Goal: Transaction & Acquisition: Subscribe to service/newsletter

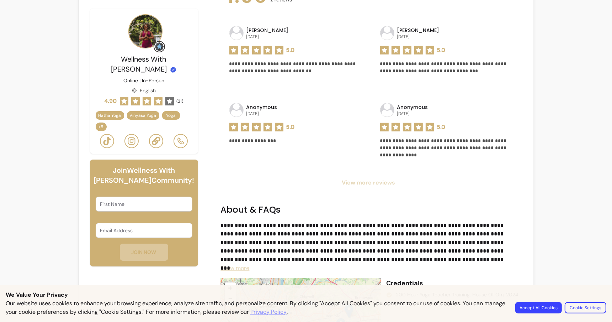
scroll to position [673, 0]
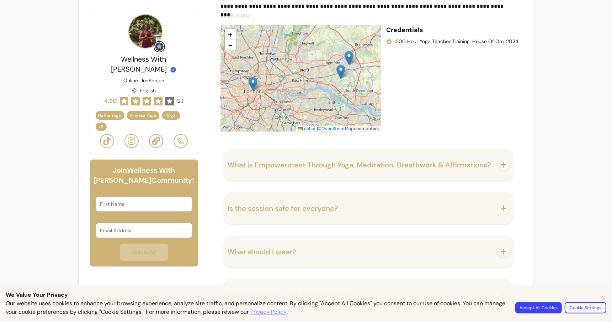
click at [531, 304] on button "Accept All Cookies" at bounding box center [539, 307] width 47 height 11
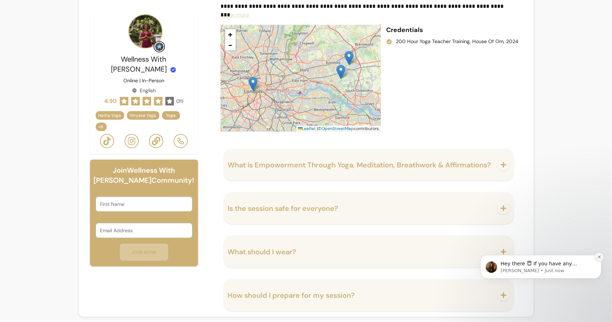
click at [602, 255] on button "Dismiss notification" at bounding box center [599, 256] width 9 height 9
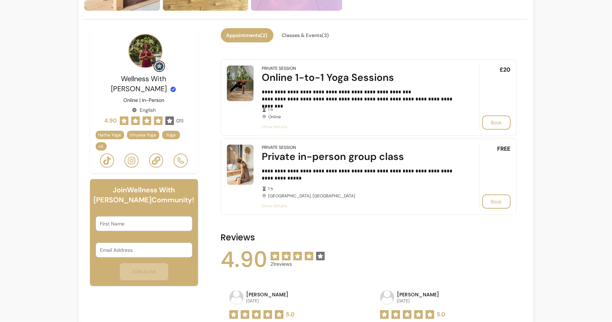
scroll to position [159, 0]
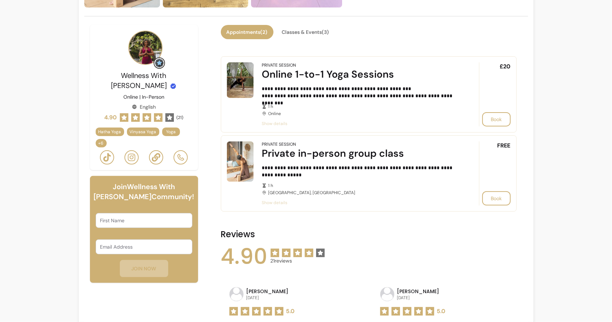
click at [157, 153] on icon at bounding box center [156, 157] width 9 height 9
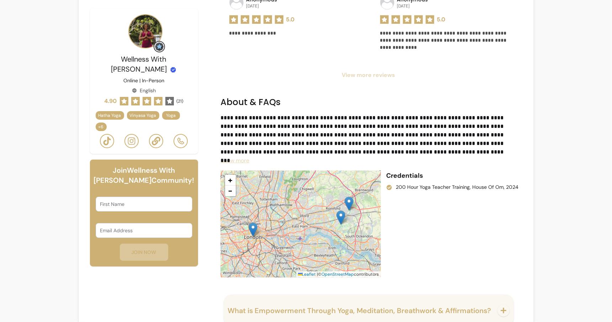
scroll to position [531, 0]
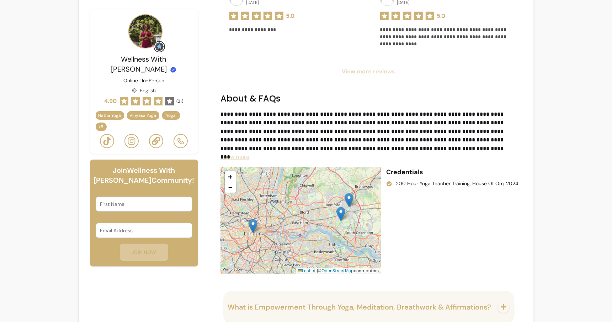
click at [233, 155] on span "Show more" at bounding box center [235, 156] width 29 height 7
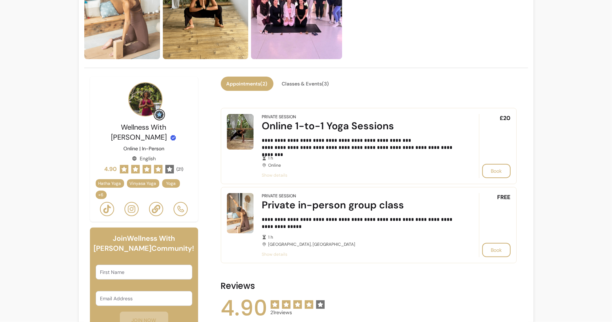
scroll to position [130, 0]
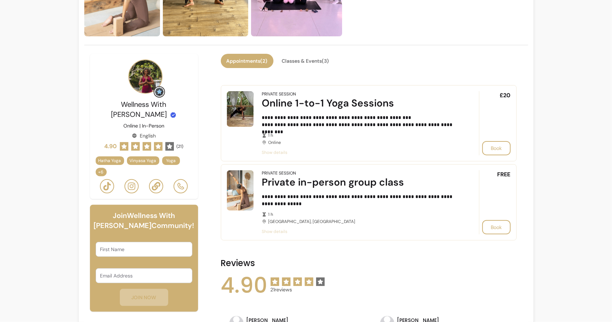
click at [129, 182] on icon at bounding box center [131, 186] width 9 height 9
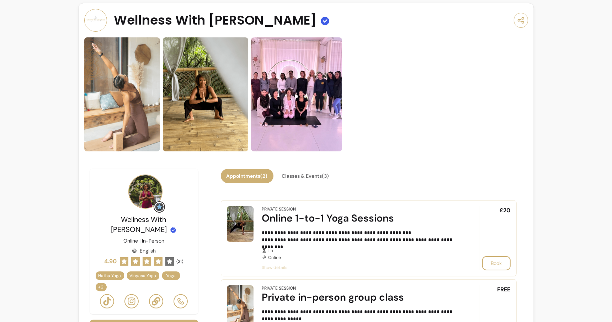
scroll to position [20, 0]
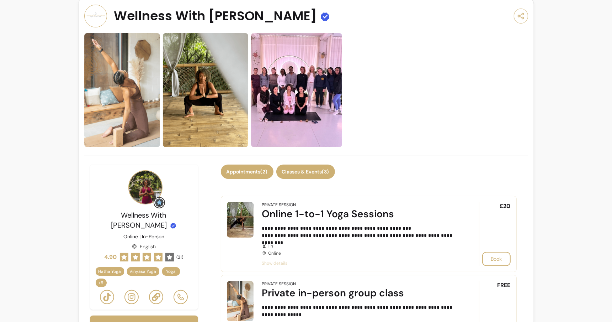
click at [299, 172] on button "Classes & Events ( 3 )" at bounding box center [306, 171] width 59 height 14
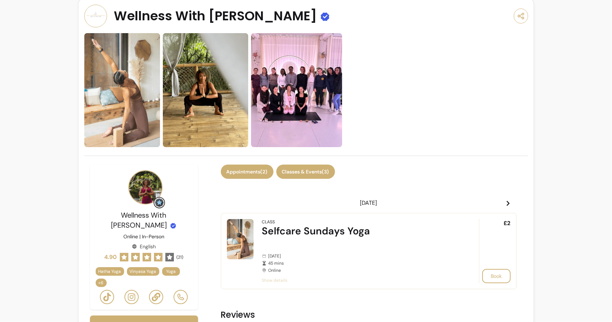
click at [258, 168] on button "Appointments ( 2 )" at bounding box center [247, 171] width 53 height 14
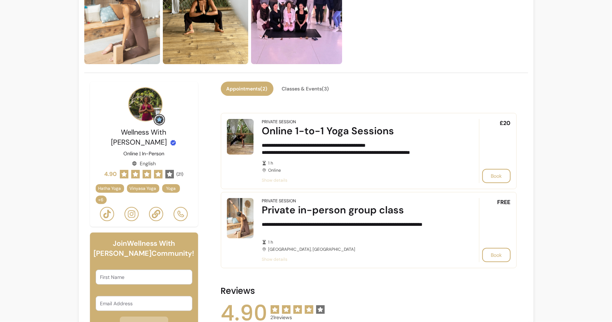
scroll to position [0, 0]
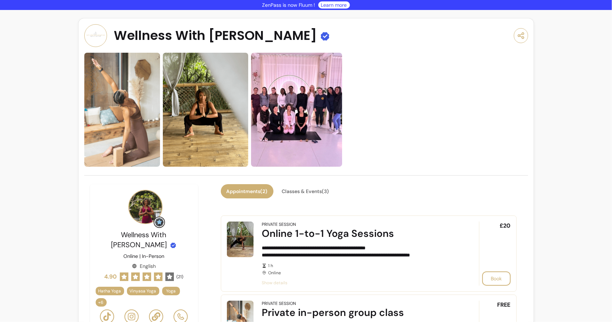
click at [331, 5] on link "Learn more" at bounding box center [334, 4] width 26 height 7
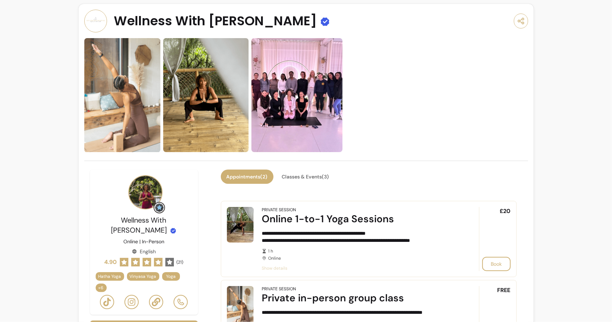
scroll to position [16, 0]
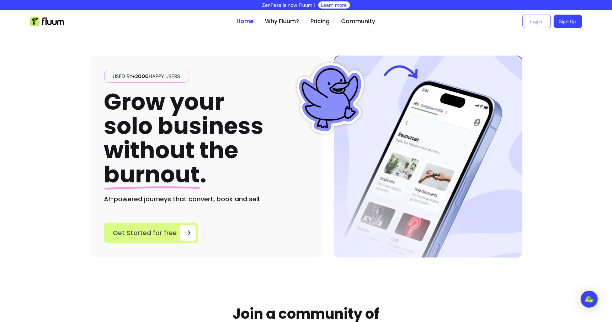
click at [132, 225] on link "Get Started for free" at bounding box center [151, 232] width 94 height 21
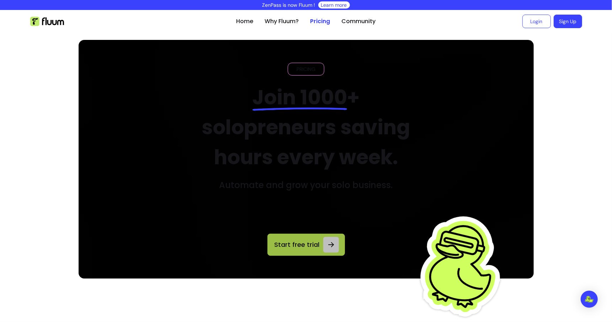
click at [300, 248] on span "Start free trial" at bounding box center [297, 245] width 47 height 10
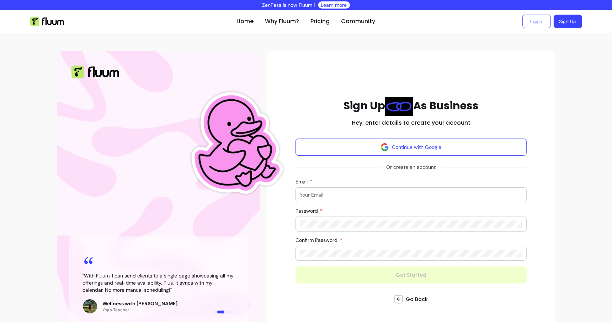
click at [333, 195] on input "Email" at bounding box center [411, 194] width 222 height 7
click at [329, 183] on form "Continue with Google Or create an account Email Password Confirm Password Get S…" at bounding box center [412, 210] width 232 height 145
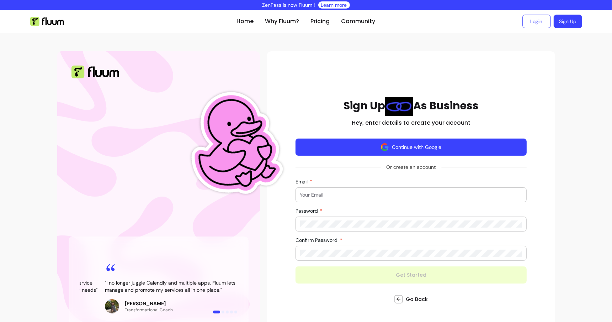
click at [392, 145] on button "Continue with Google" at bounding box center [412, 146] width 232 height 17
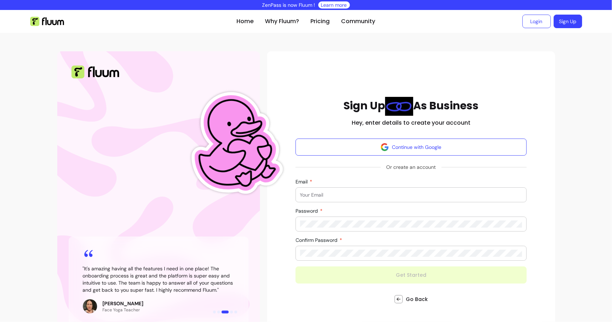
scroll to position [13, 0]
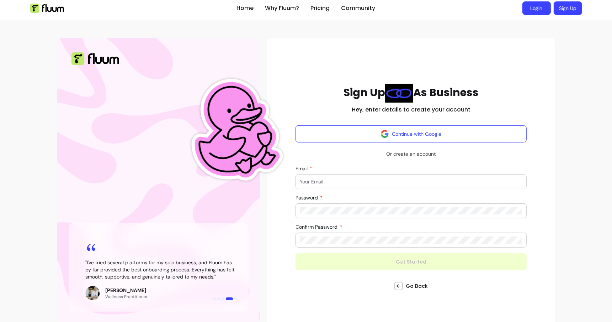
click at [534, 7] on link "Login" at bounding box center [537, 8] width 28 height 14
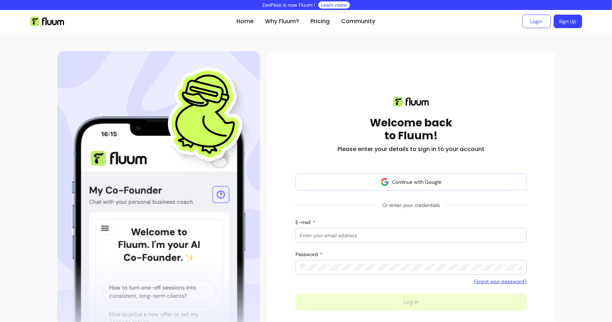
click at [310, 242] on div at bounding box center [411, 235] width 222 height 14
type input "a"
type input "yellowmangojam@gmail.com"
click at [322, 261] on div at bounding box center [411, 267] width 222 height 14
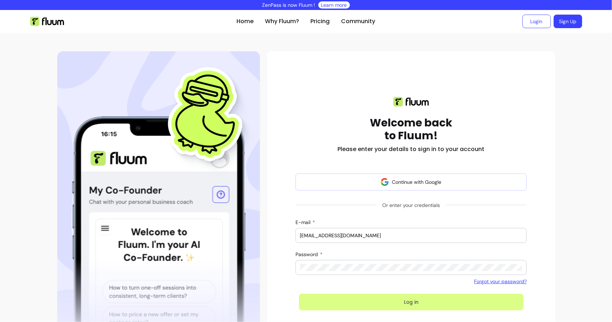
click at [412, 305] on button "Log in" at bounding box center [411, 302] width 225 height 17
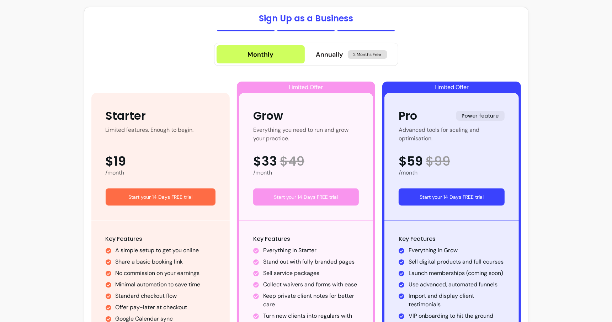
scroll to position [42, 0]
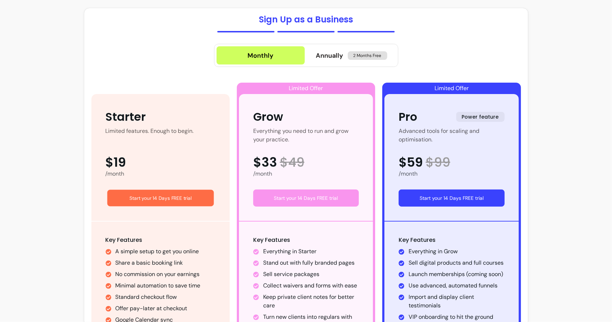
click at [154, 201] on button "Start your 14 Days FREE trial" at bounding box center [160, 198] width 107 height 17
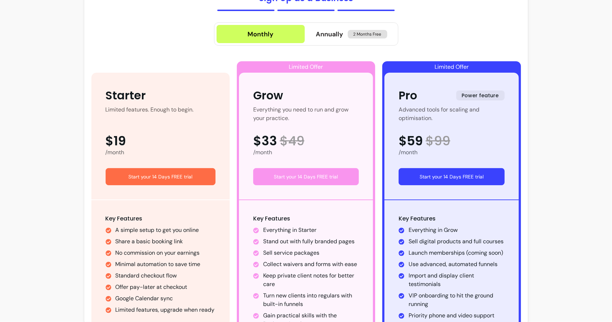
scroll to position [63, 0]
click at [429, 173] on button "Start your 14 Days FREE trial" at bounding box center [452, 176] width 106 height 17
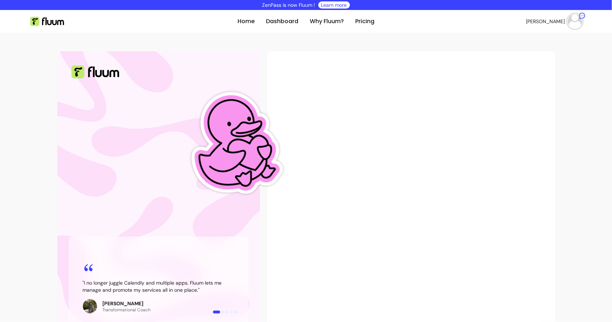
scroll to position [21, 0]
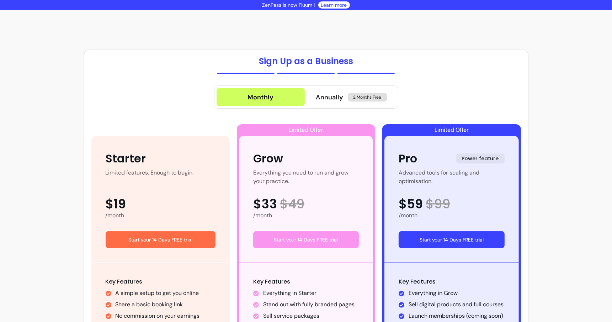
click at [334, 6] on link "Learn more" at bounding box center [334, 4] width 26 height 7
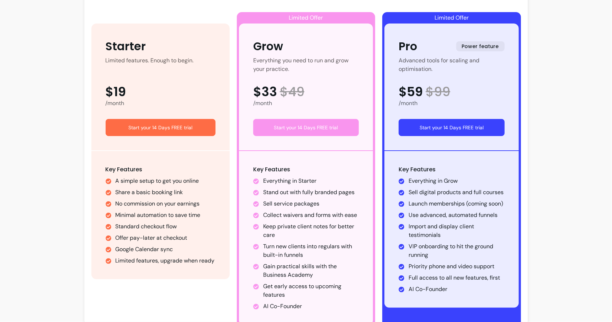
scroll to position [113, 0]
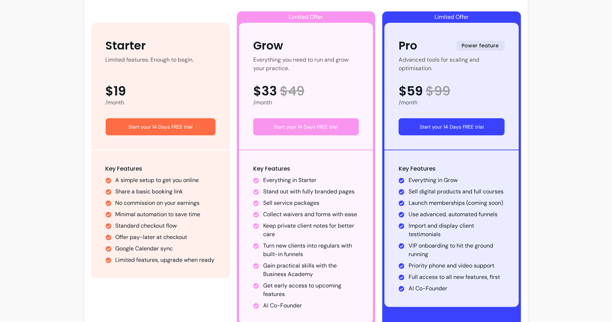
click at [156, 134] on button "Start your 14 Days FREE trial" at bounding box center [161, 126] width 110 height 17
